Goal: Task Accomplishment & Management: Use online tool/utility

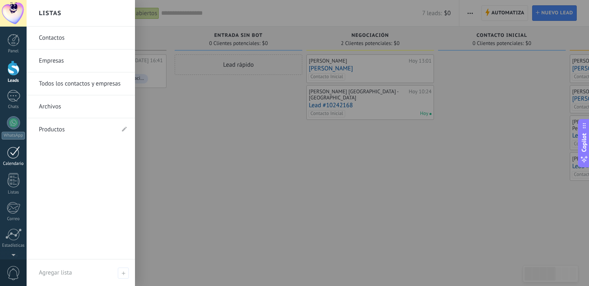
click at [14, 150] on div at bounding box center [13, 152] width 13 height 13
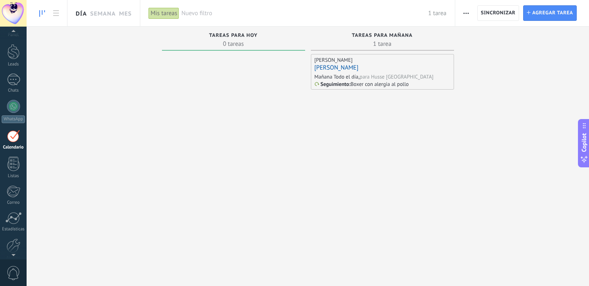
scroll to position [24, 0]
